Goal: Task Accomplishment & Management: Manage account settings

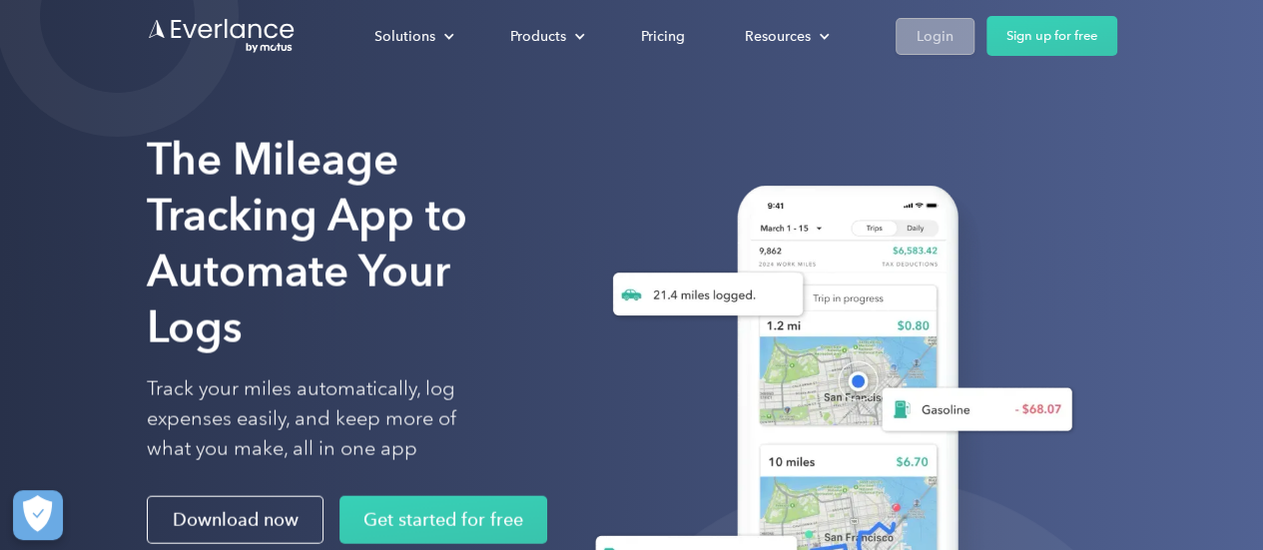
click at [940, 49] on link "Login" at bounding box center [935, 36] width 79 height 37
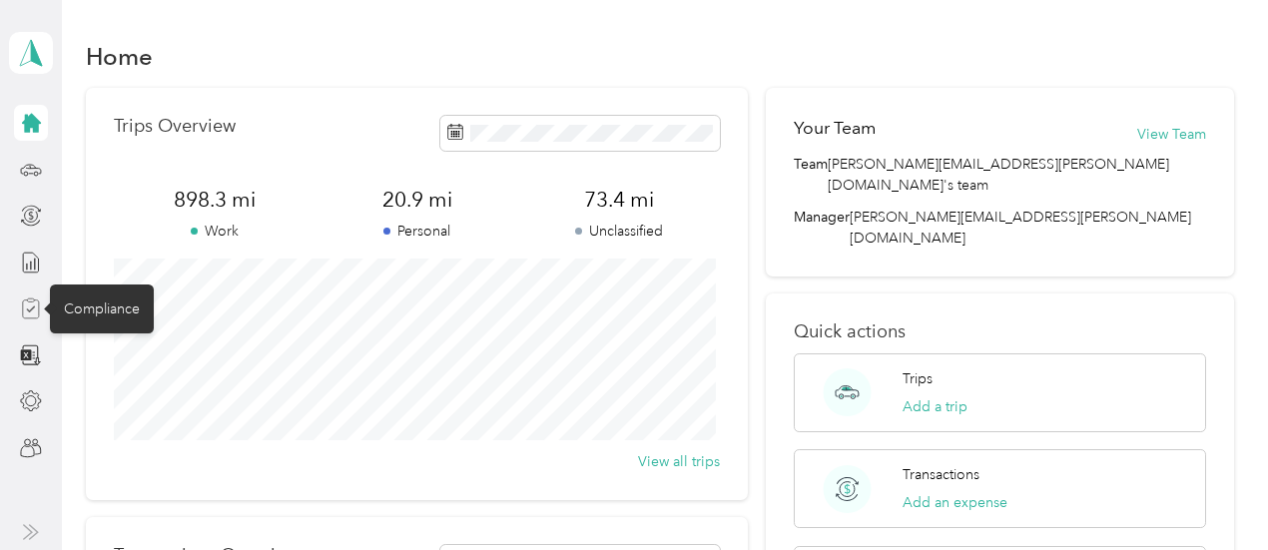
click at [34, 301] on icon at bounding box center [30, 300] width 7 height 3
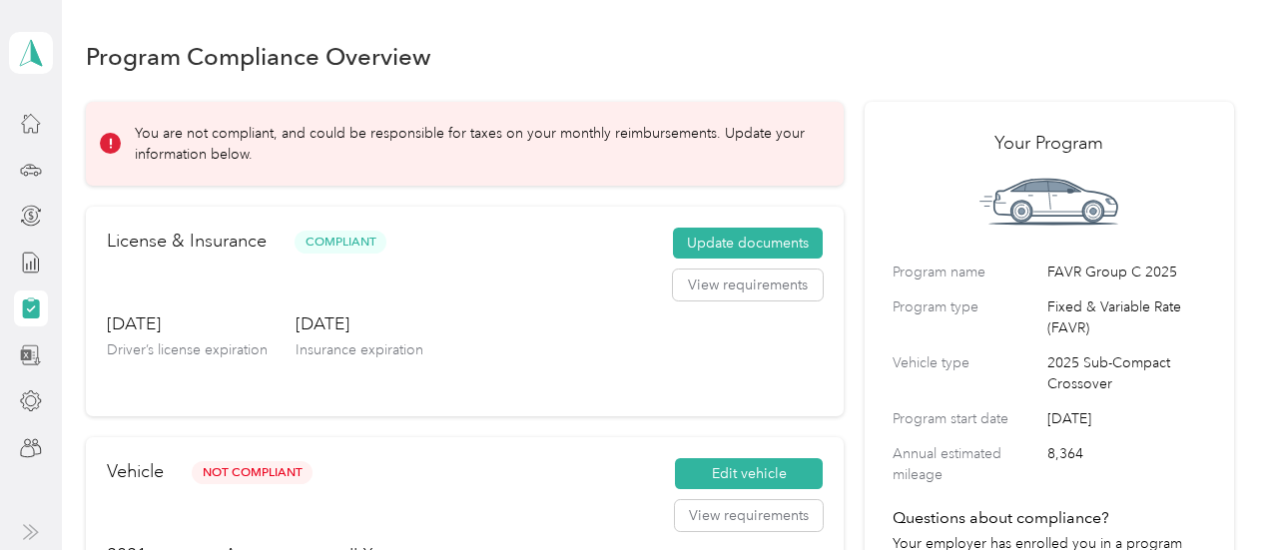
click at [32, 359] on icon at bounding box center [31, 356] width 22 height 22
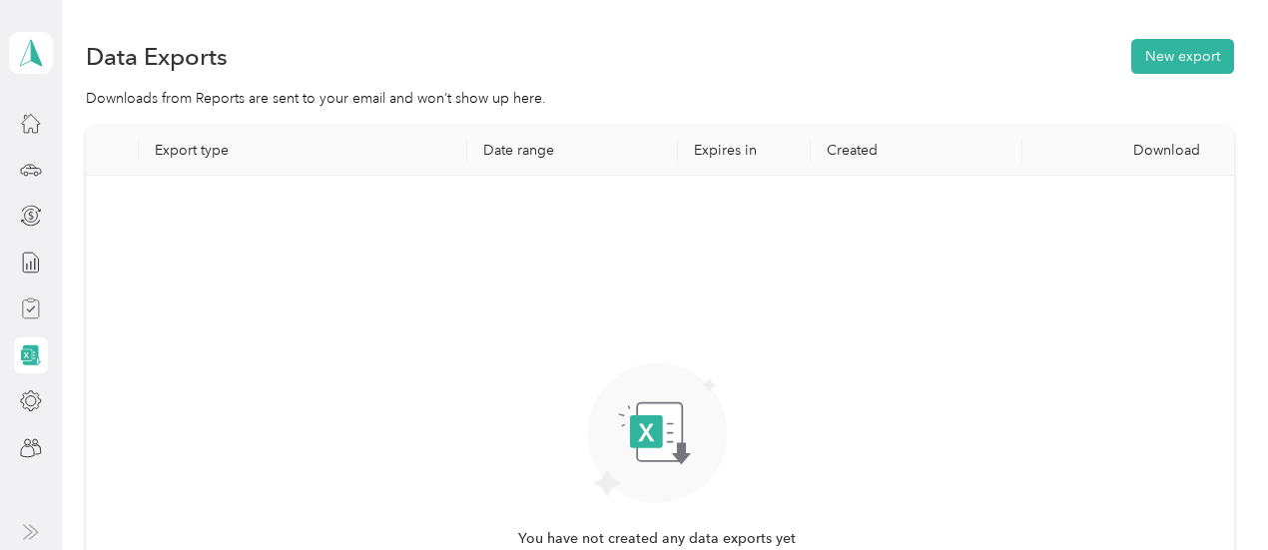
click at [32, 359] on icon at bounding box center [31, 356] width 22 height 22
click at [36, 260] on icon at bounding box center [31, 263] width 22 height 22
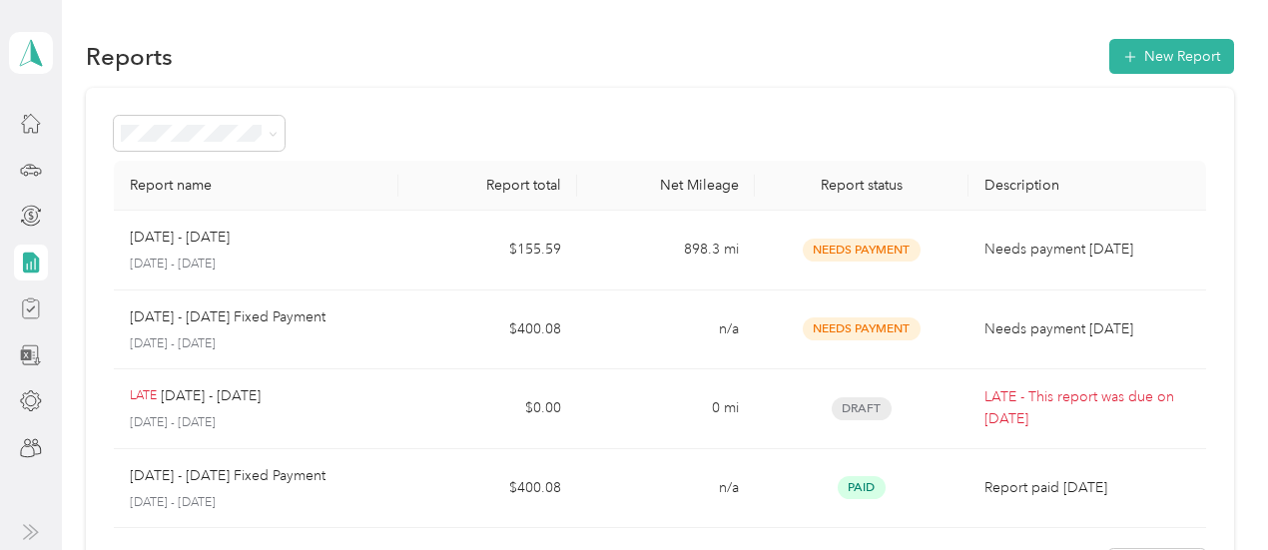
click at [1009, 9] on div "Reports New Report Report name Report total Net Mileage Report status Descripti…" at bounding box center [660, 360] width 1197 height 721
click at [30, 133] on icon at bounding box center [31, 123] width 22 height 22
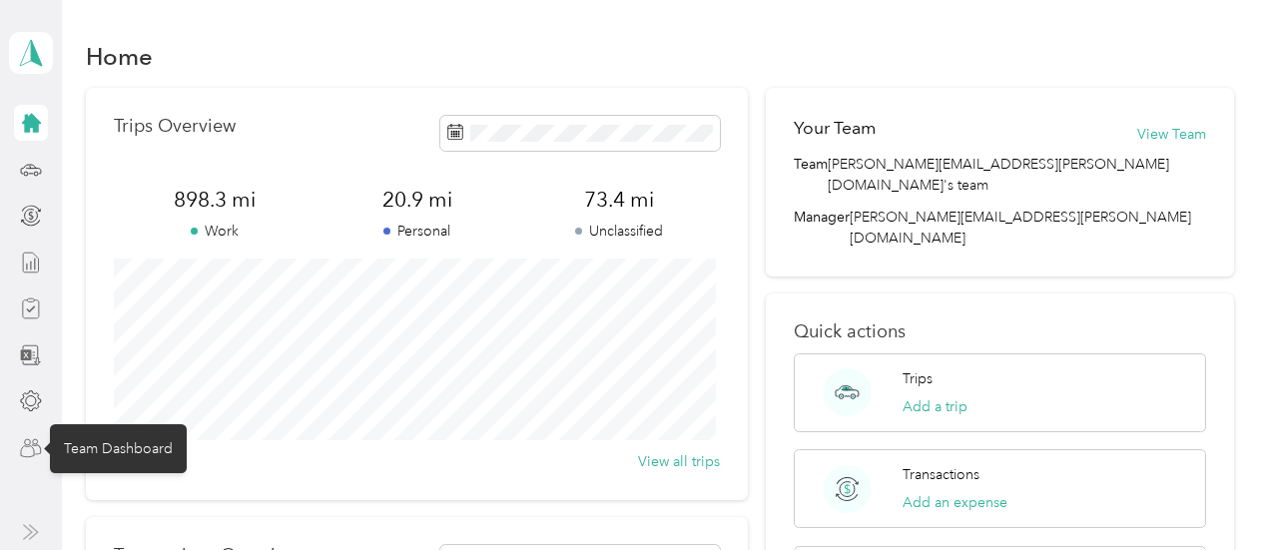
click at [31, 458] on icon at bounding box center [31, 448] width 22 height 22
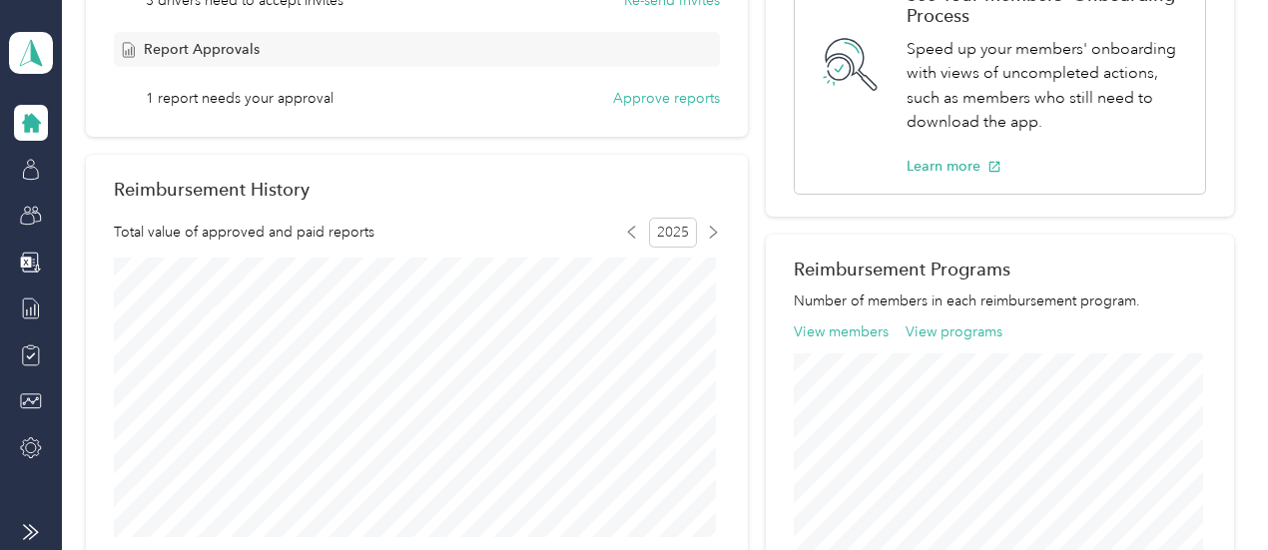
scroll to position [232, 0]
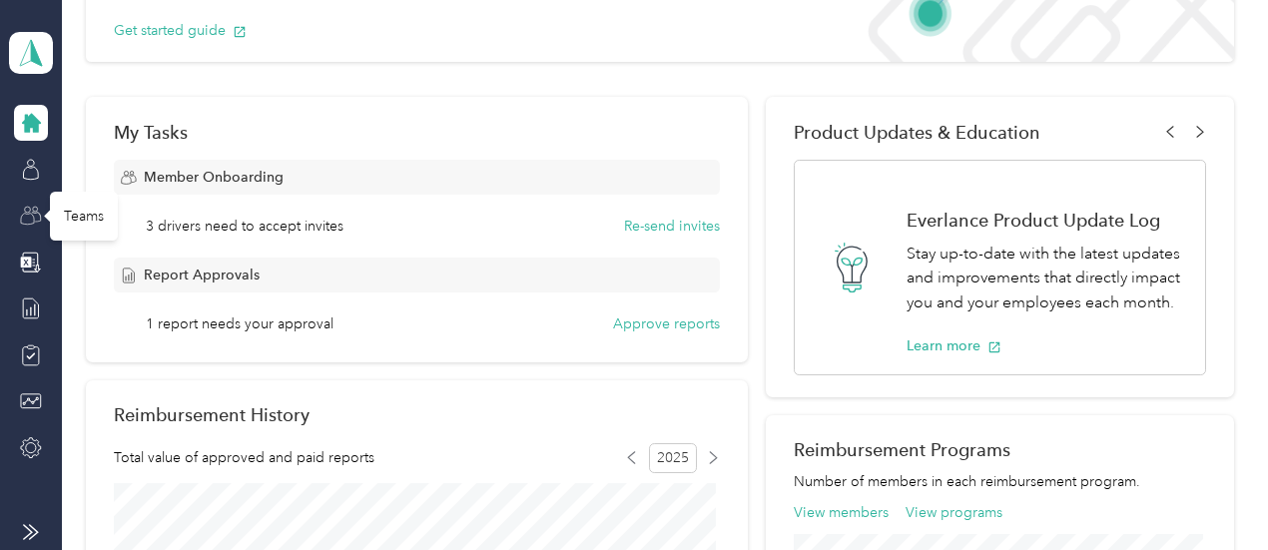
click at [35, 217] on icon at bounding box center [31, 216] width 22 height 22
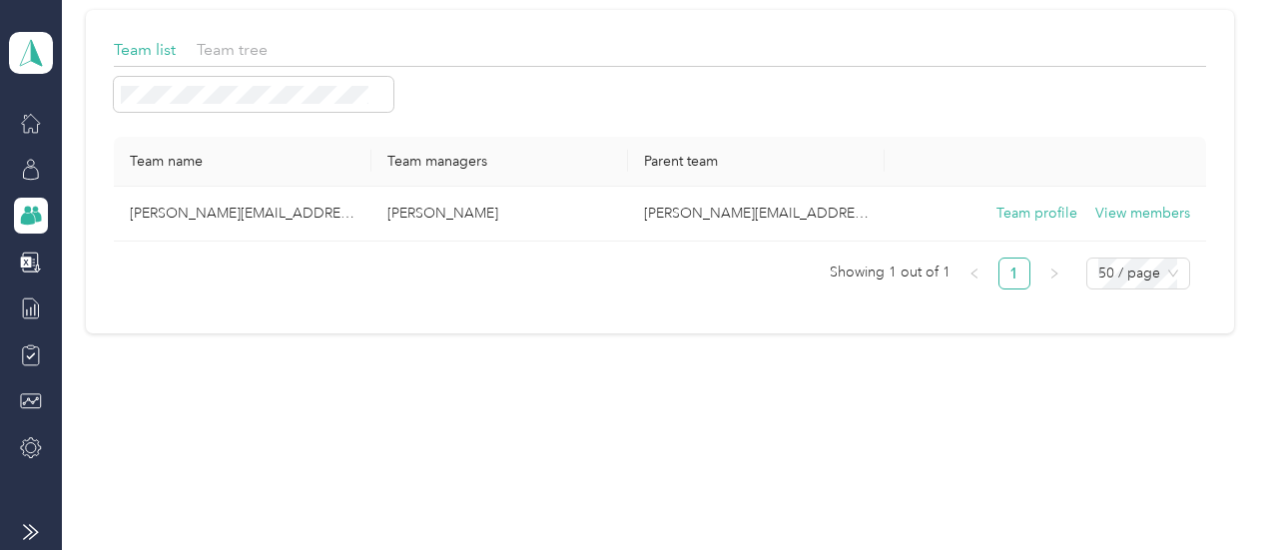
scroll to position [118, 0]
click at [26, 271] on icon at bounding box center [31, 263] width 22 height 22
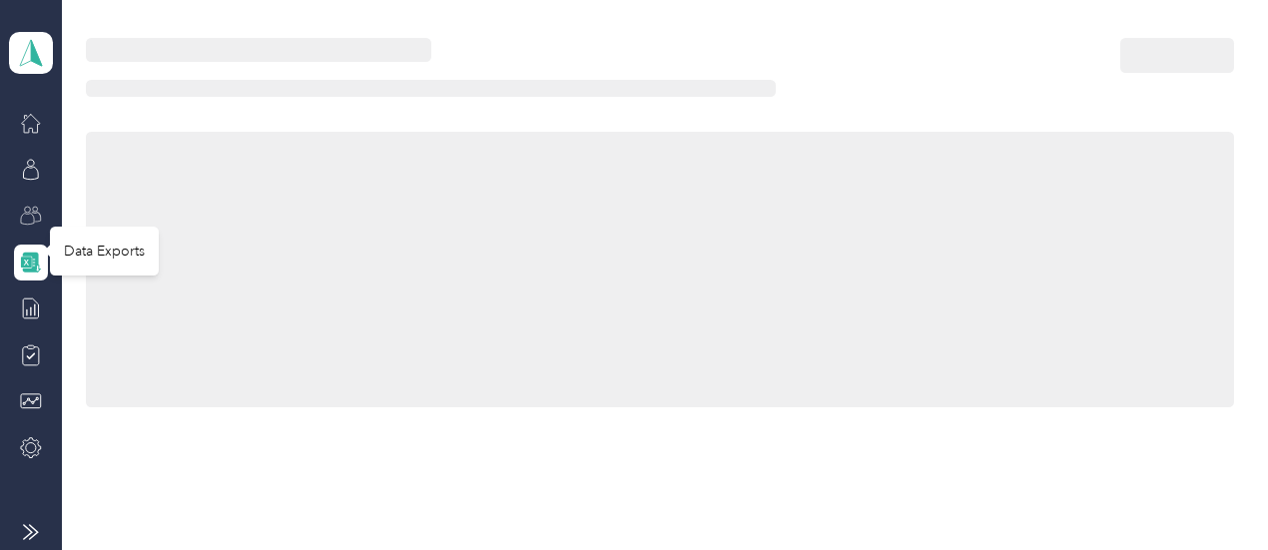
scroll to position [232, 0]
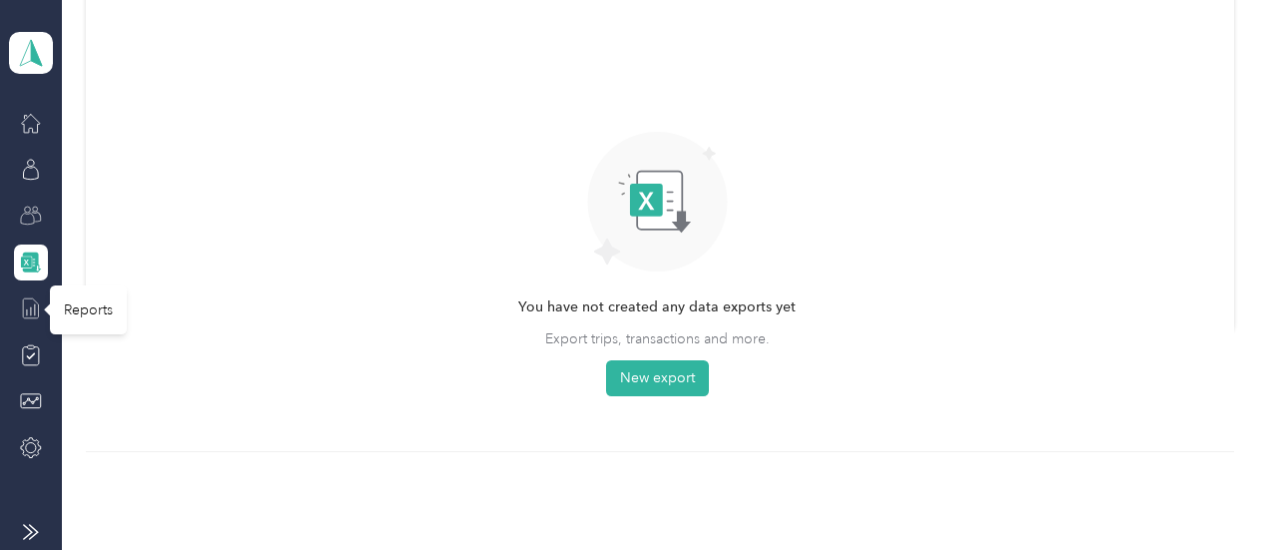
click at [27, 298] on icon at bounding box center [31, 309] width 22 height 22
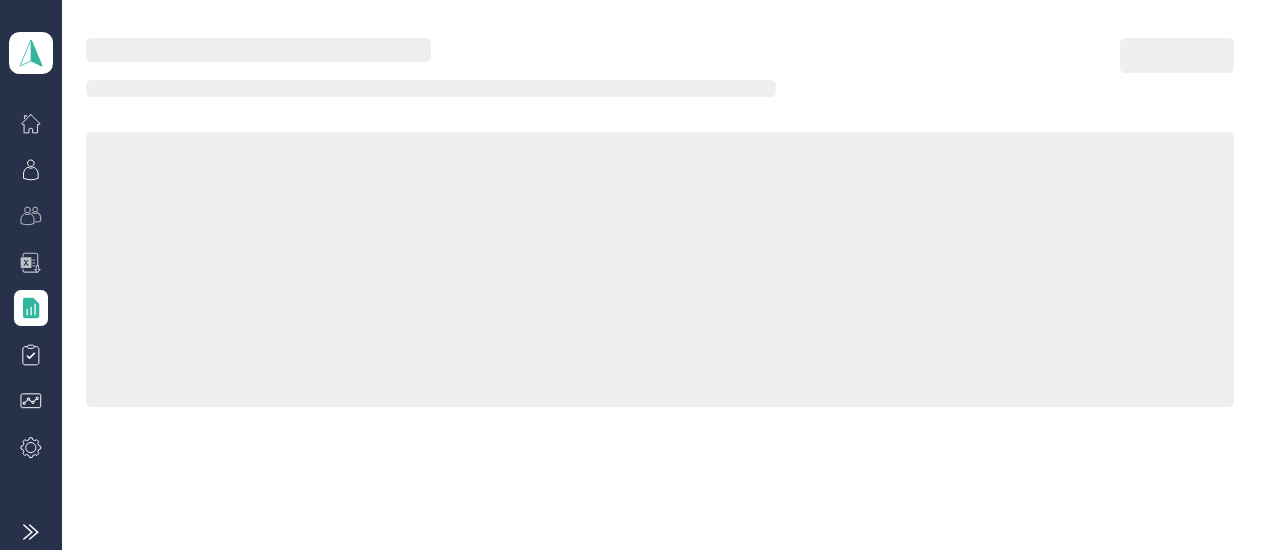
scroll to position [232, 0]
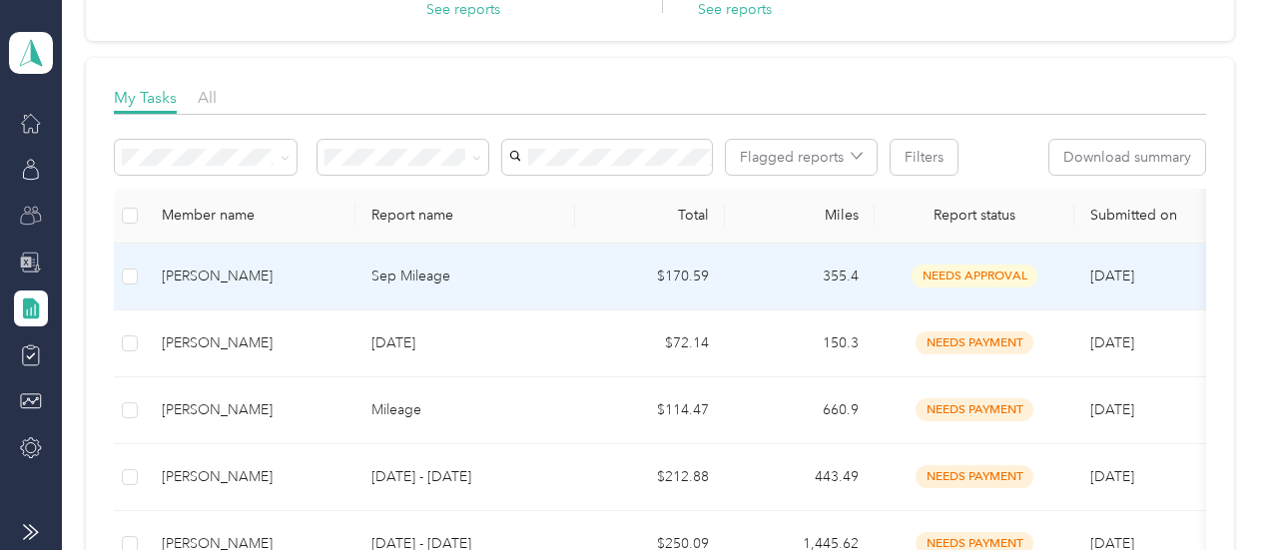
click at [940, 276] on span "needs approval" at bounding box center [975, 276] width 126 height 23
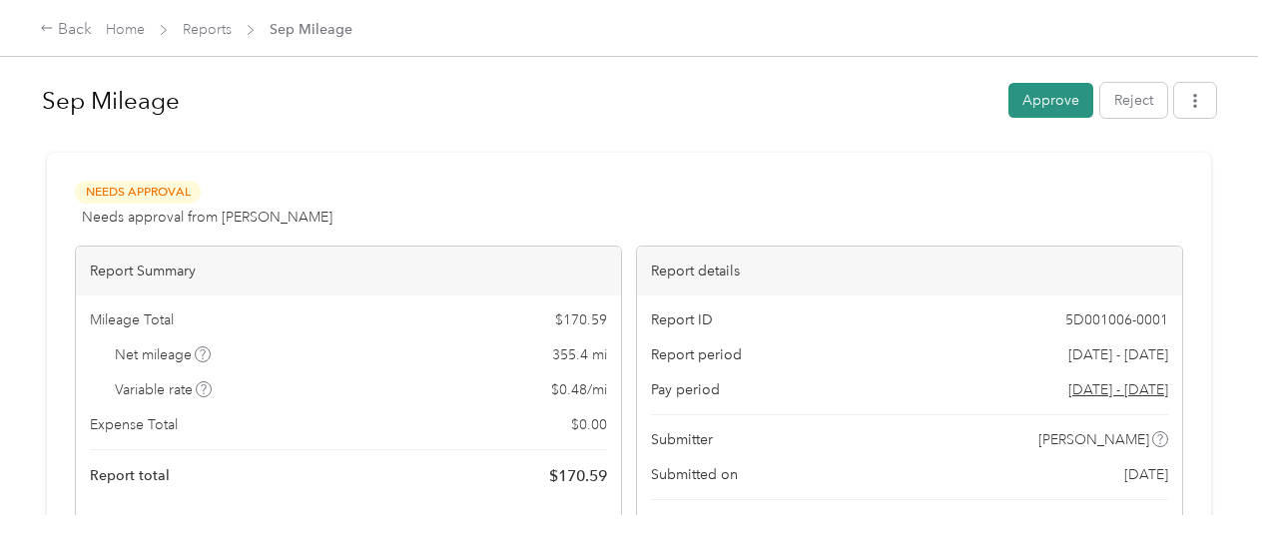
click at [1040, 105] on button "Approve" at bounding box center [1051, 100] width 85 height 35
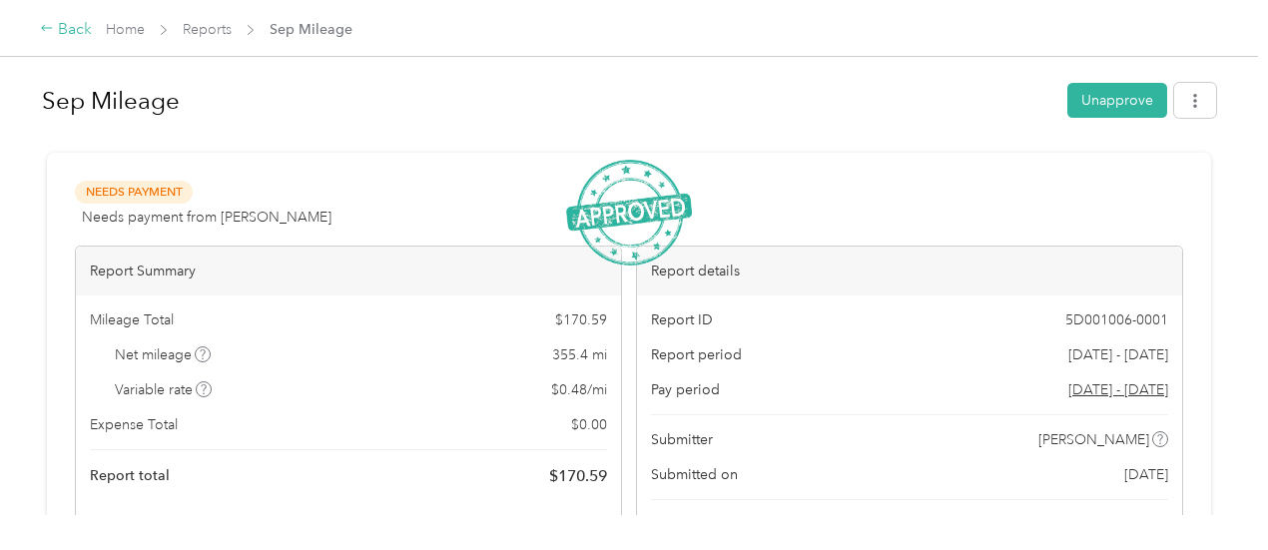
click at [49, 29] on icon at bounding box center [47, 28] width 14 height 14
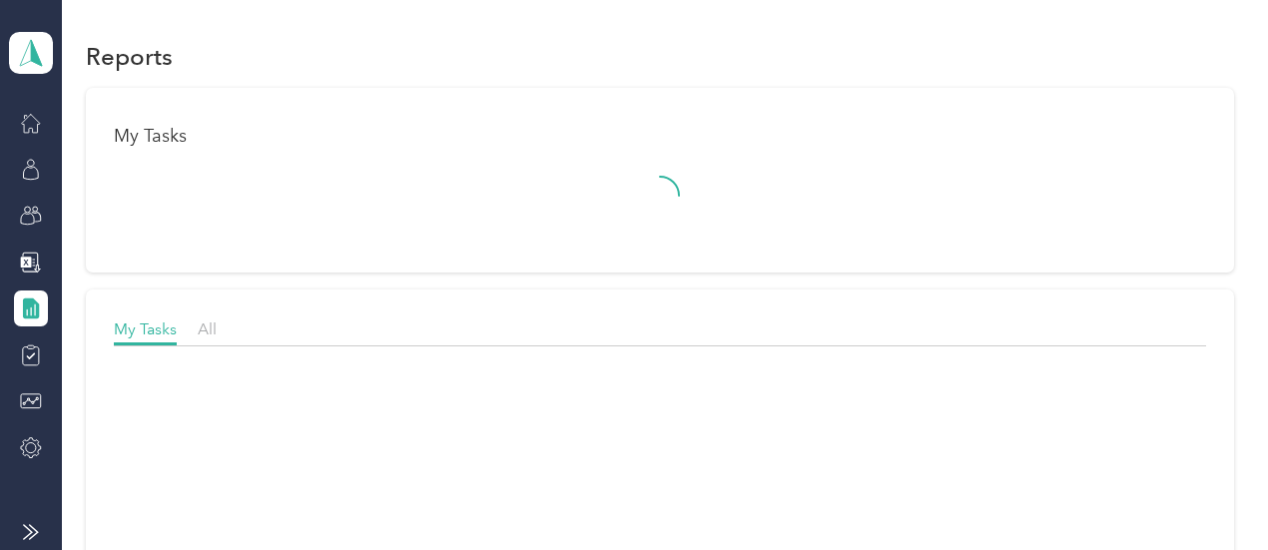
click at [49, 29] on div "Team dashboard" at bounding box center [31, 53] width 44 height 70
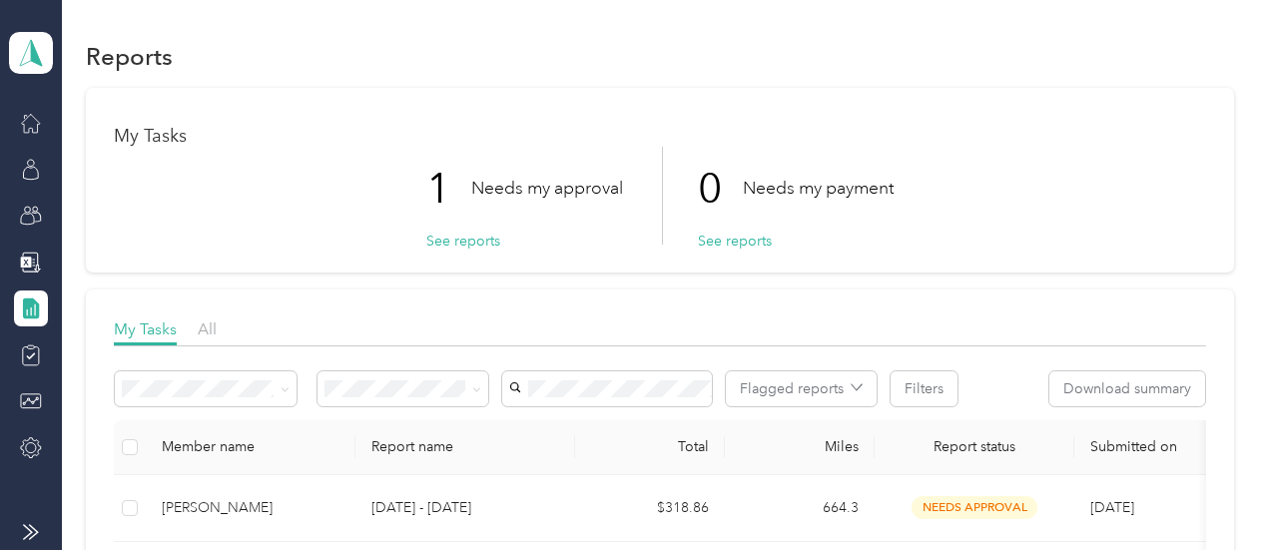
click at [625, 103] on icon at bounding box center [633, 98] width 16 height 16
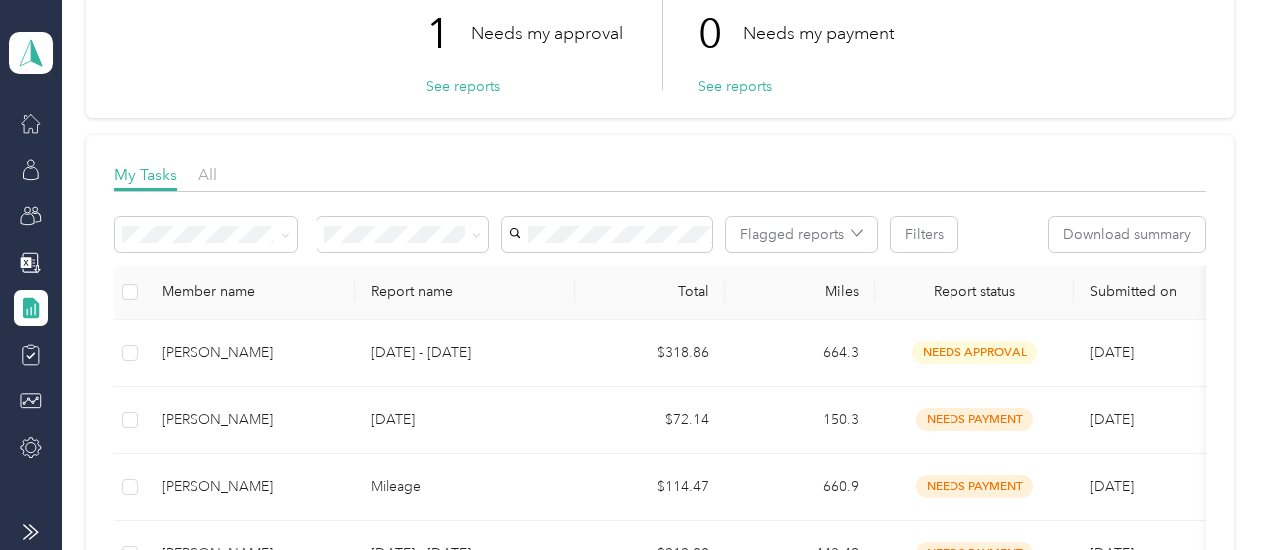
scroll to position [157, 0]
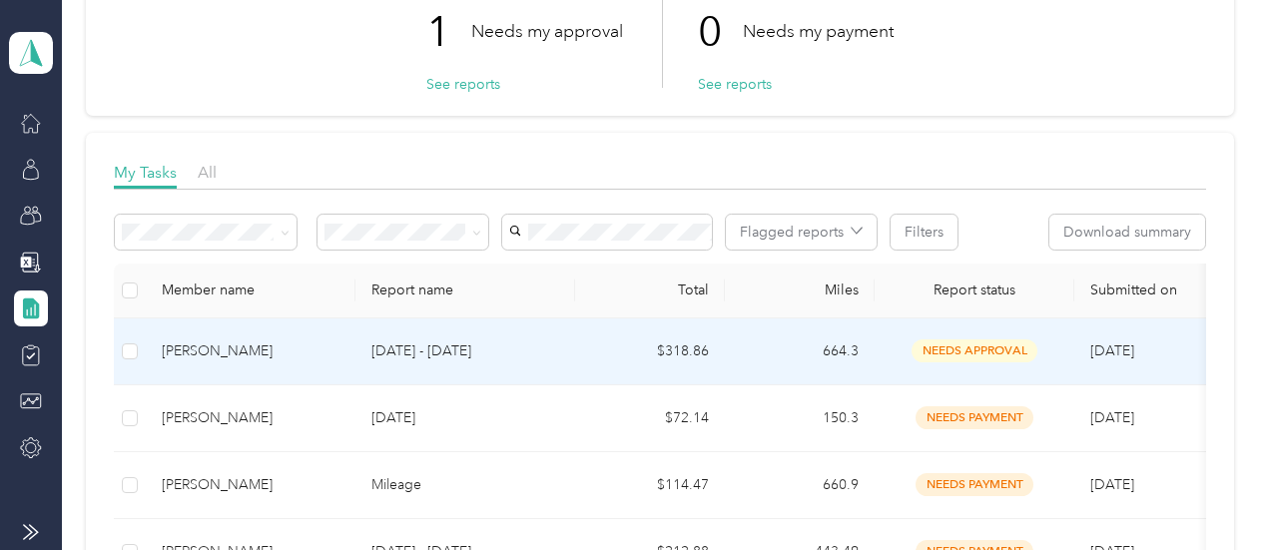
click at [188, 353] on div "[PERSON_NAME]" at bounding box center [251, 352] width 178 height 22
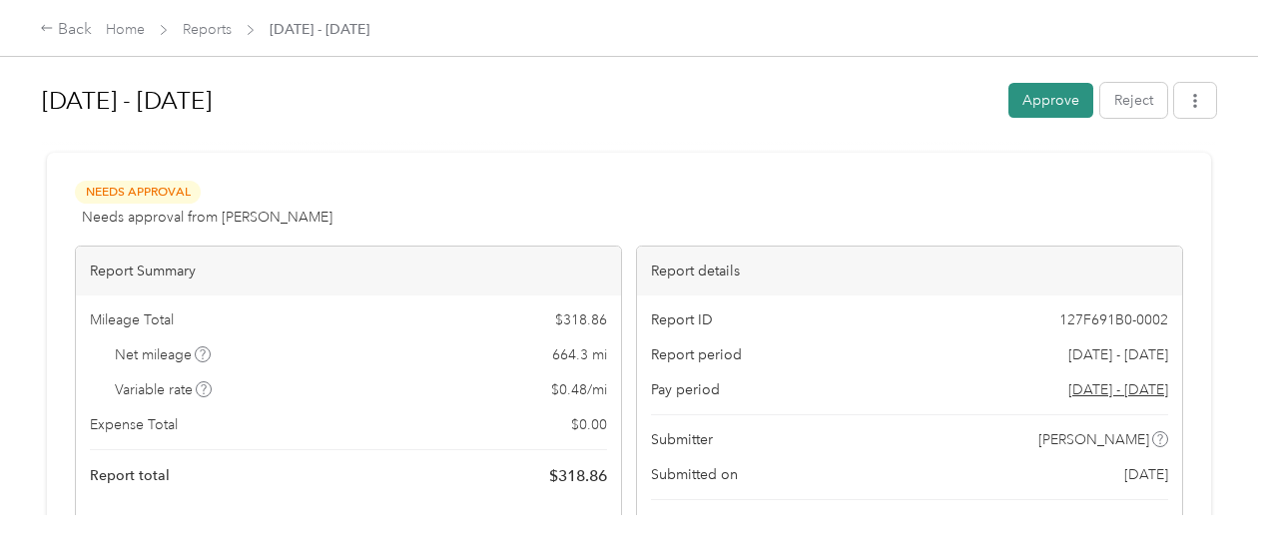
click at [1059, 95] on button "Approve" at bounding box center [1051, 100] width 85 height 35
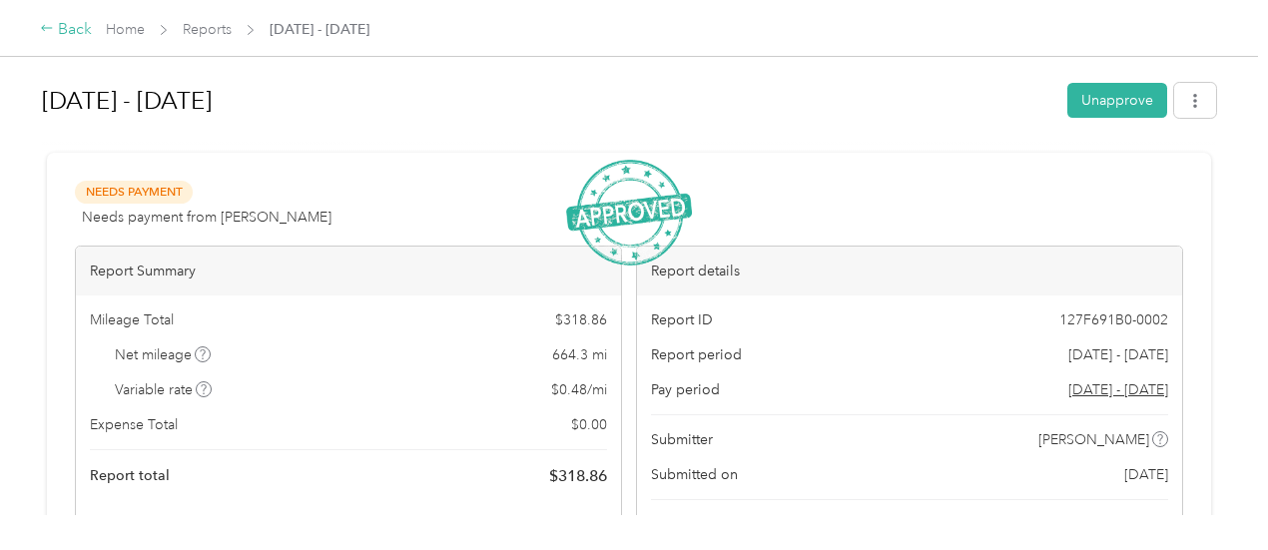
click at [58, 26] on div "Back" at bounding box center [66, 30] width 52 height 24
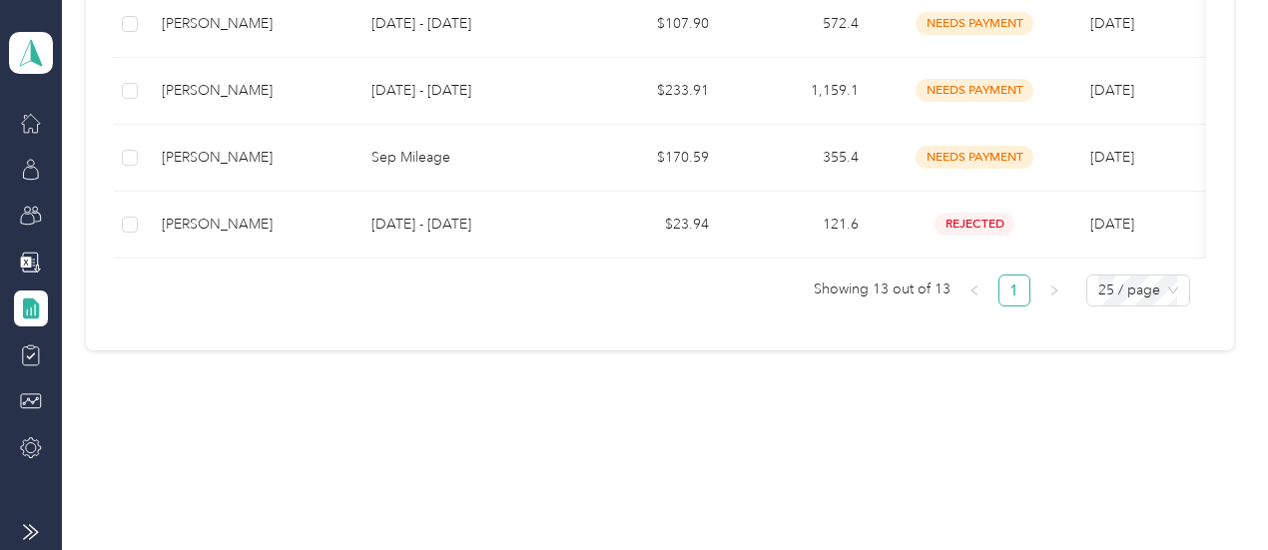
scroll to position [1103, 0]
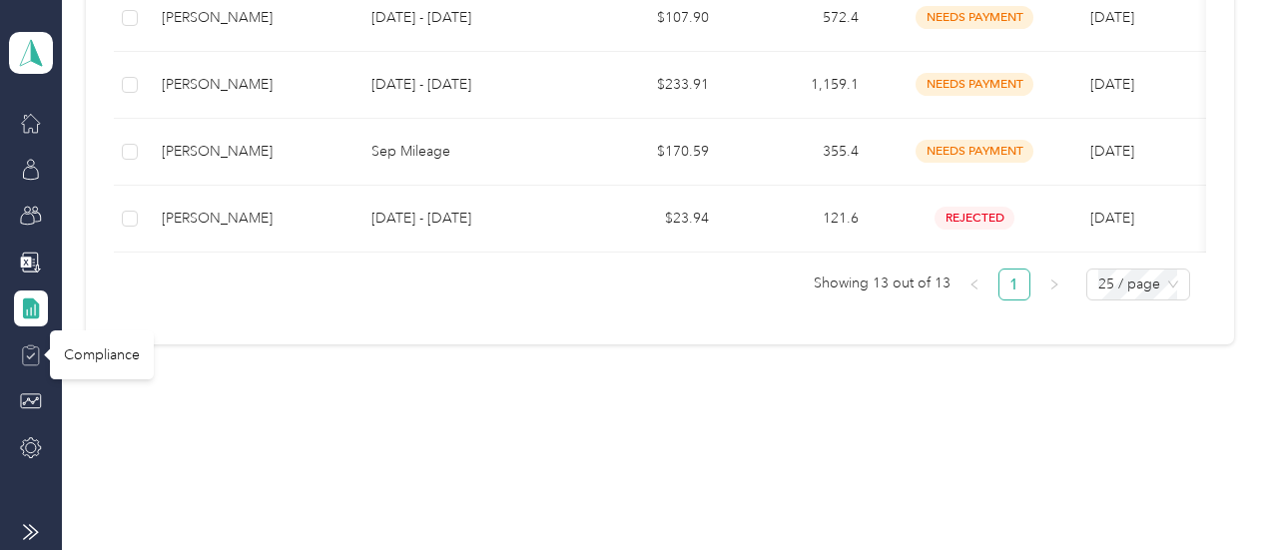
click at [30, 349] on icon at bounding box center [31, 356] width 22 height 22
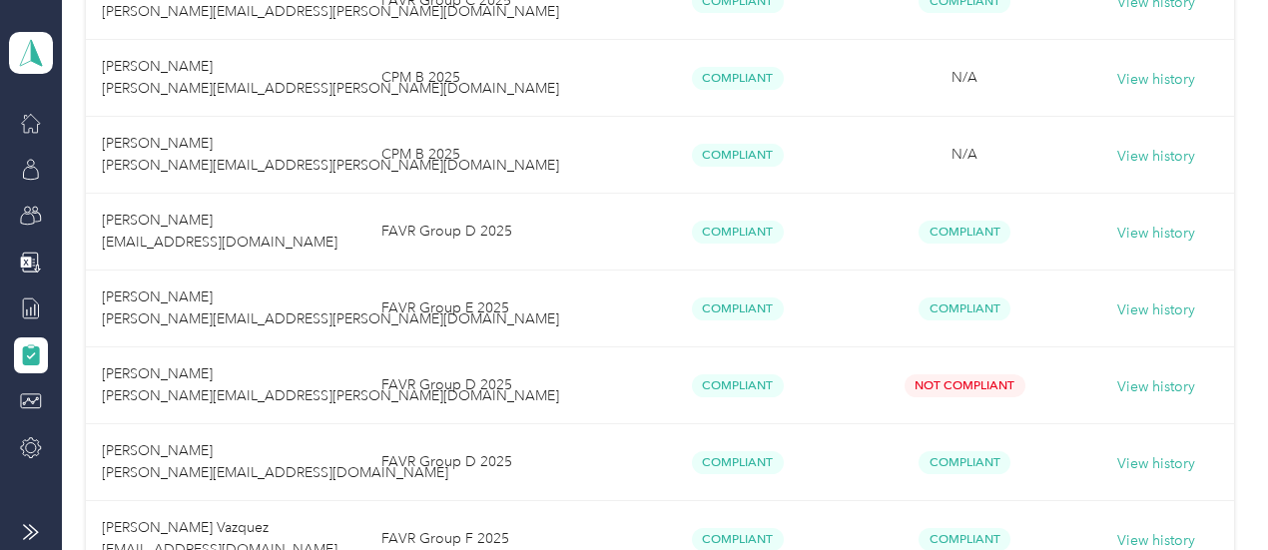
scroll to position [1465, 0]
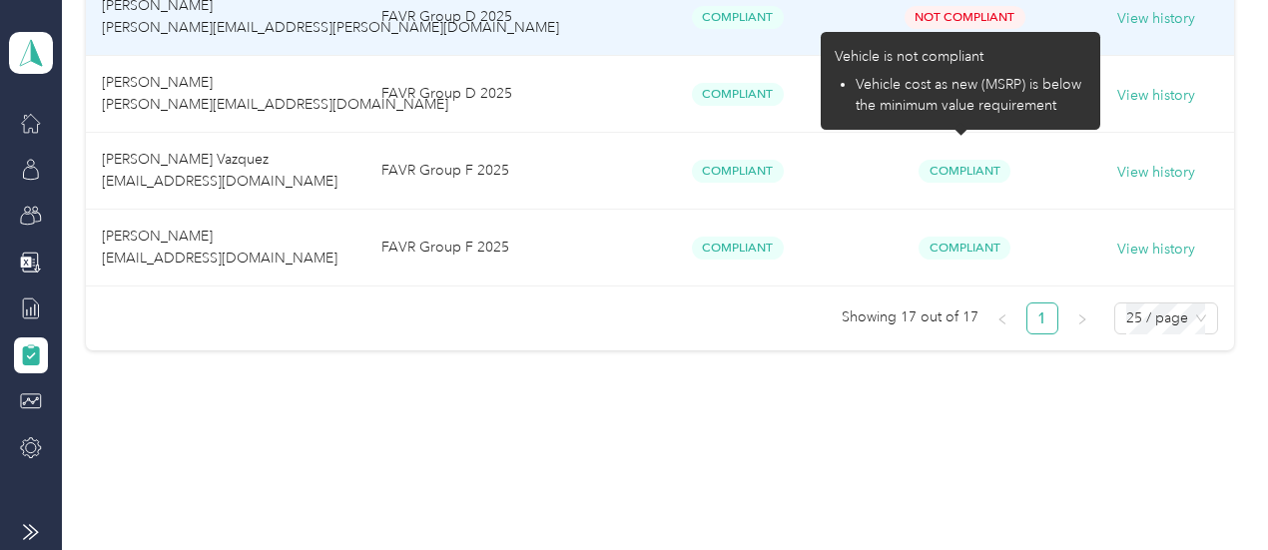
click at [965, 15] on span "Not Compliant" at bounding box center [965, 17] width 121 height 23
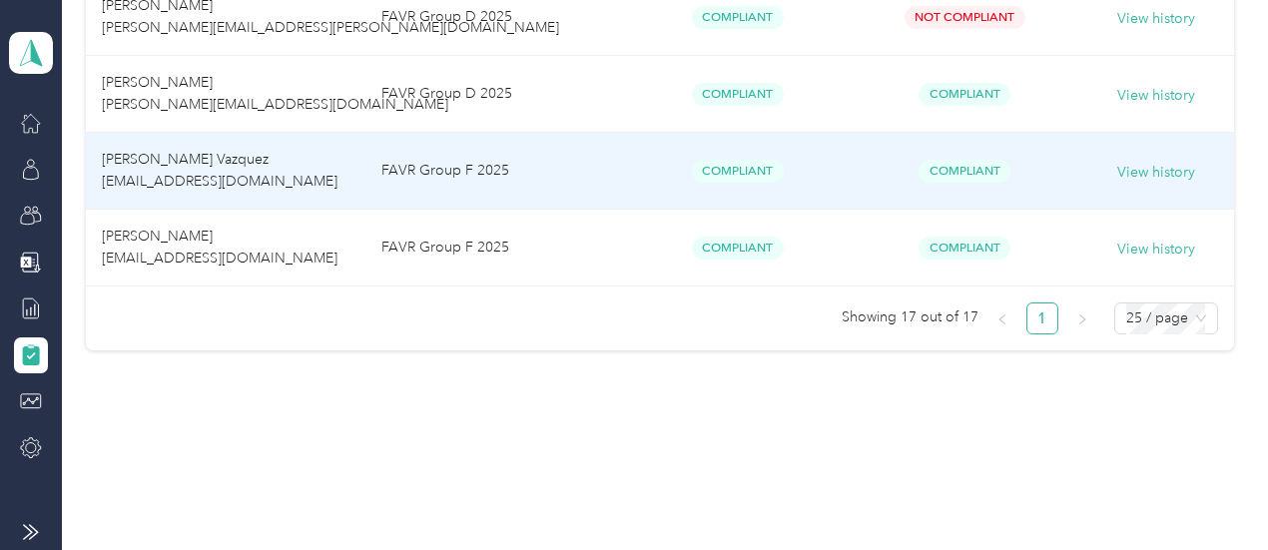
click at [1219, 161] on td "View history" at bounding box center [1156, 171] width 155 height 77
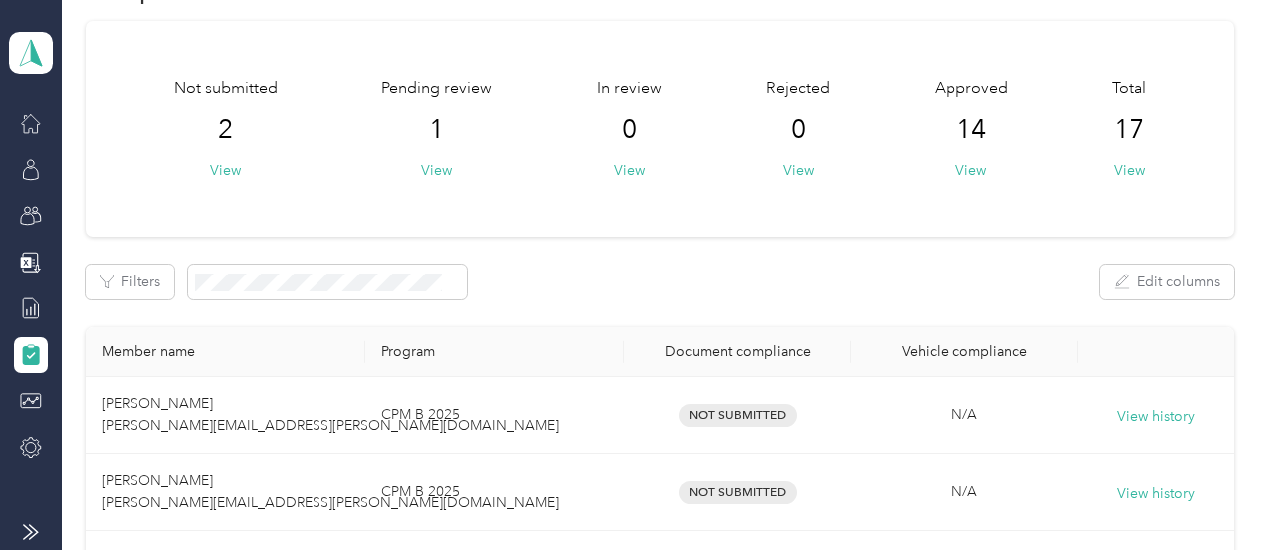
scroll to position [0, 0]
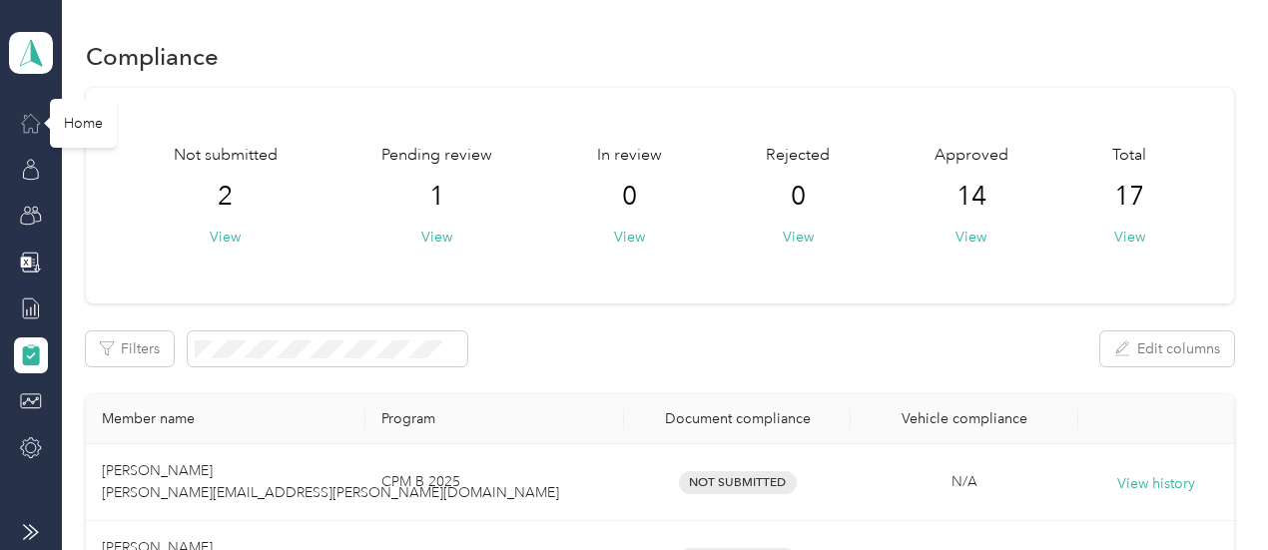
click at [31, 121] on icon at bounding box center [31, 123] width 22 height 22
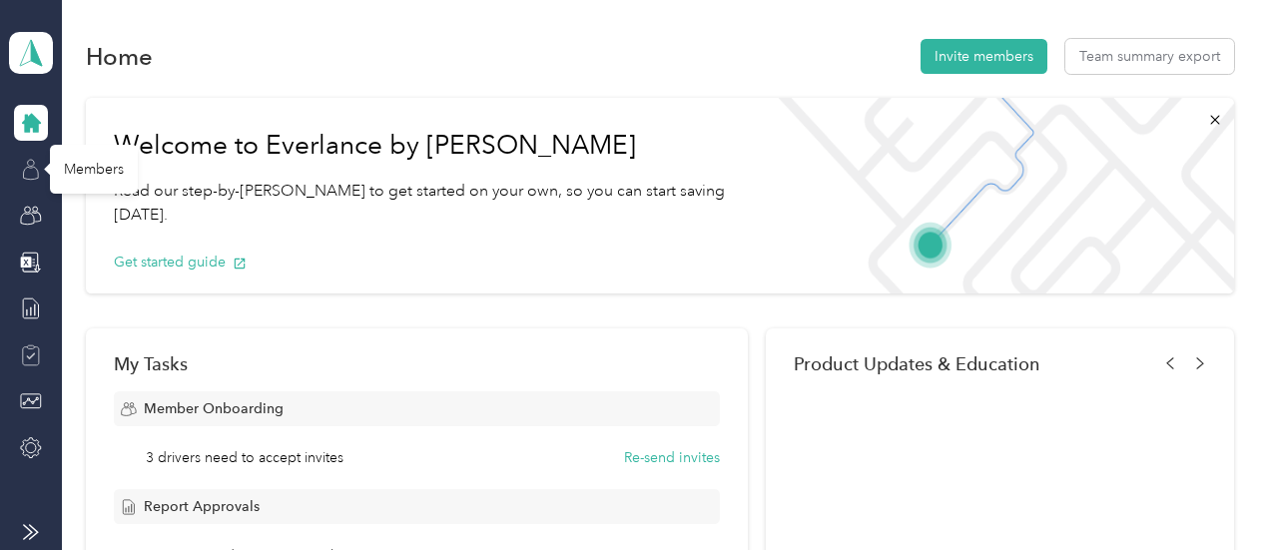
click at [38, 166] on icon at bounding box center [31, 170] width 22 height 22
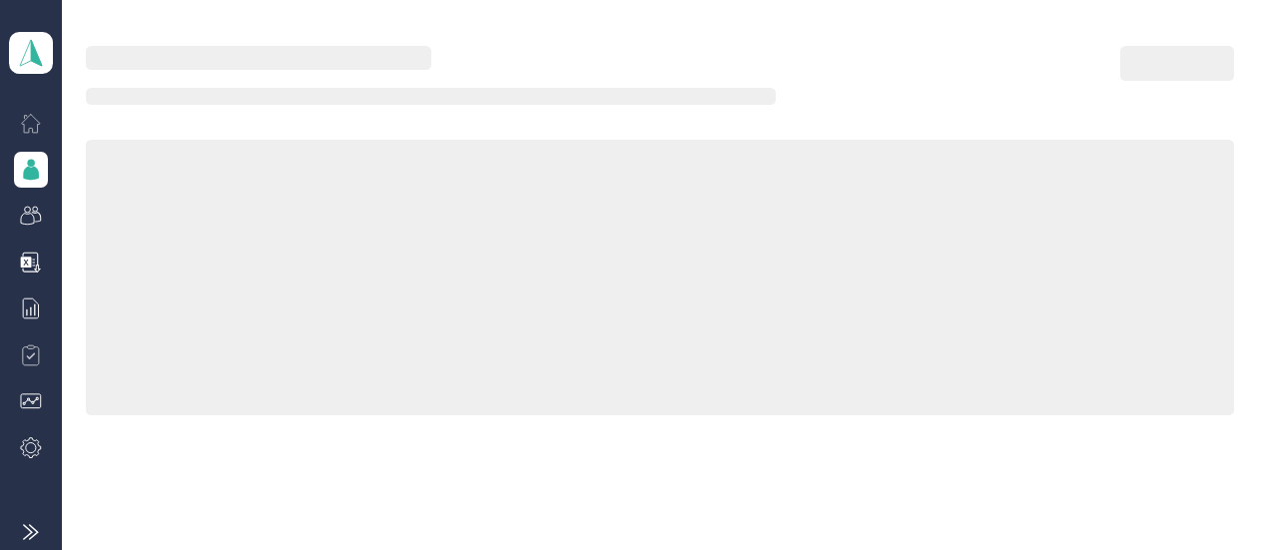
click at [38, 166] on icon at bounding box center [31, 170] width 22 height 22
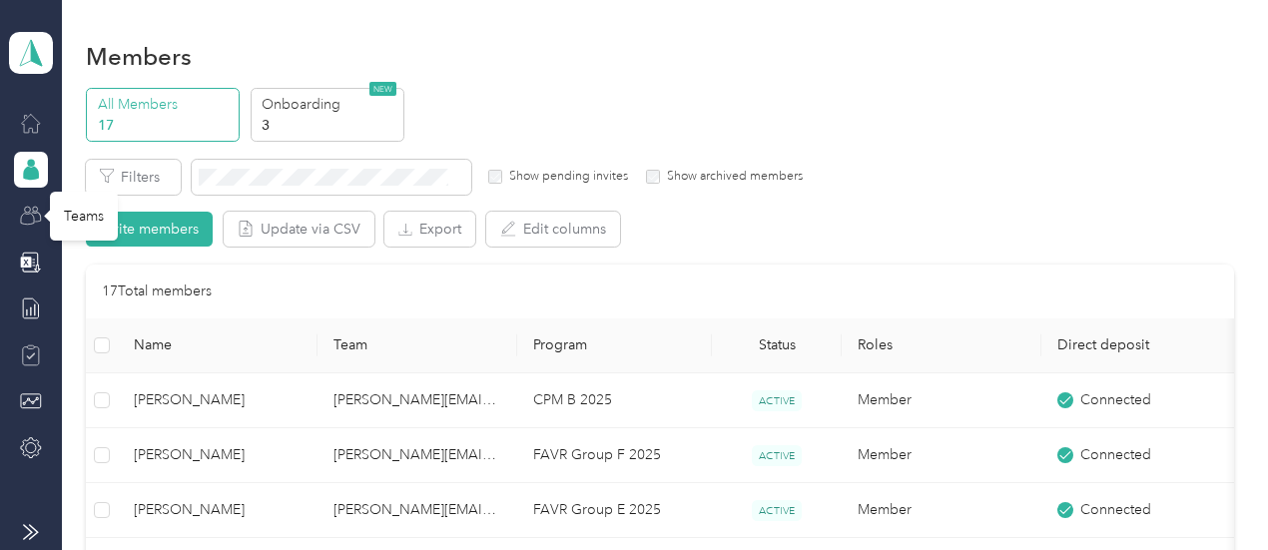
click at [33, 211] on circle at bounding box center [35, 209] width 5 height 5
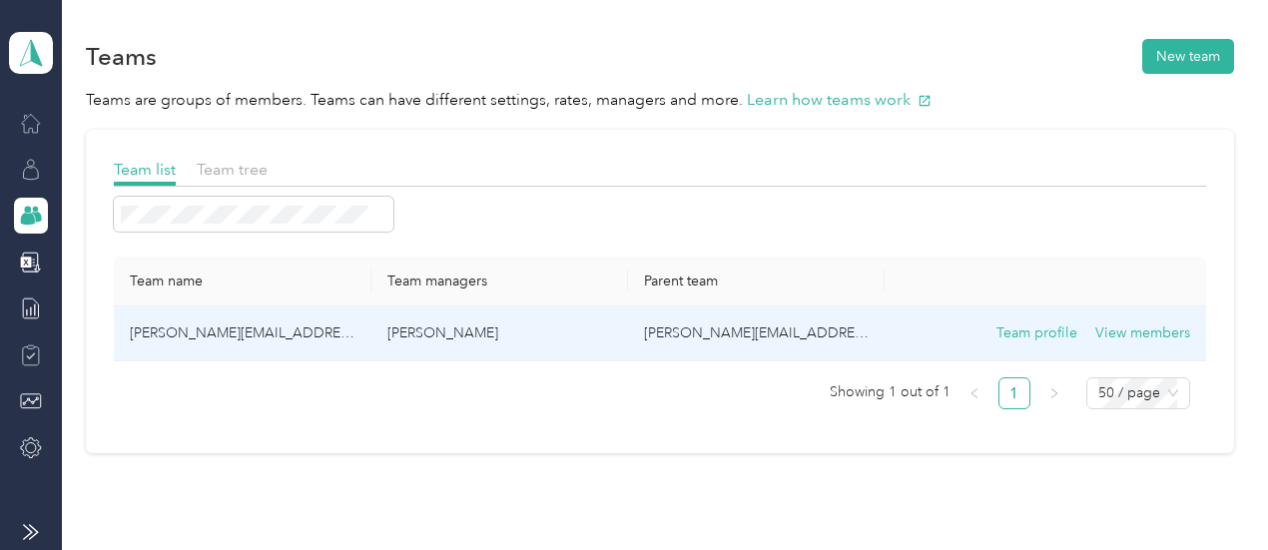
click at [304, 333] on td "[PERSON_NAME][EMAIL_ADDRESS][PERSON_NAME][DOMAIN_NAME]" at bounding box center [242, 334] width 257 height 55
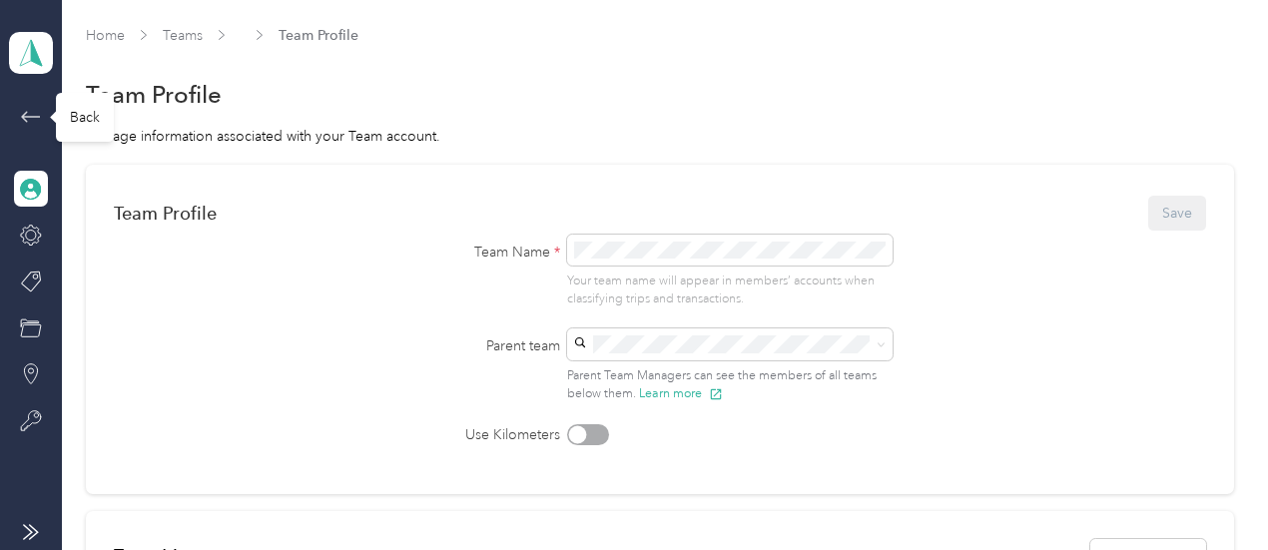
click at [38, 106] on icon at bounding box center [31, 117] width 24 height 24
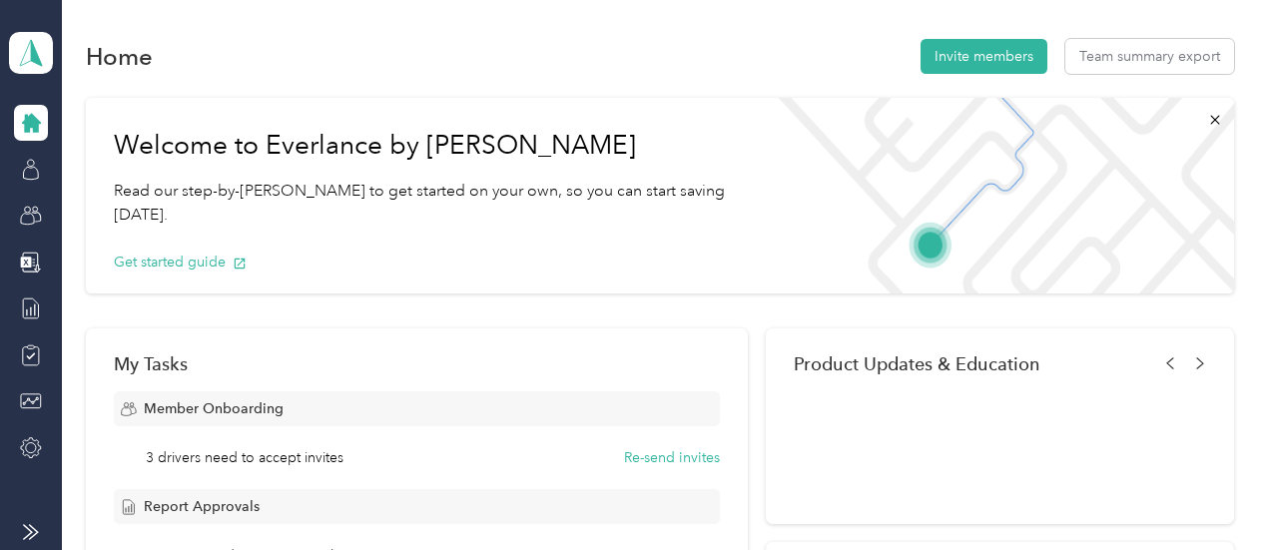
click at [38, 106] on div at bounding box center [31, 123] width 34 height 36
